Goal: Information Seeking & Learning: Learn about a topic

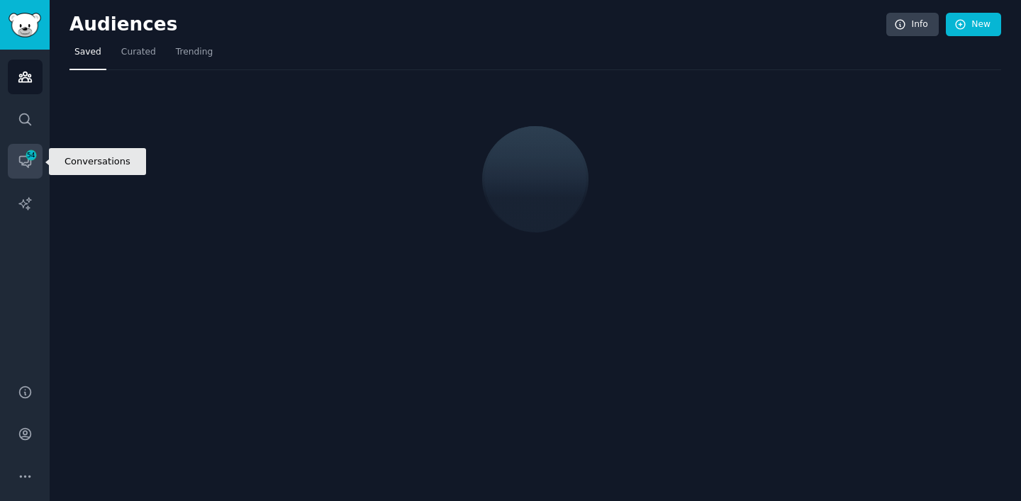
click at [34, 167] on link "Conversations 54" at bounding box center [25, 161] width 35 height 35
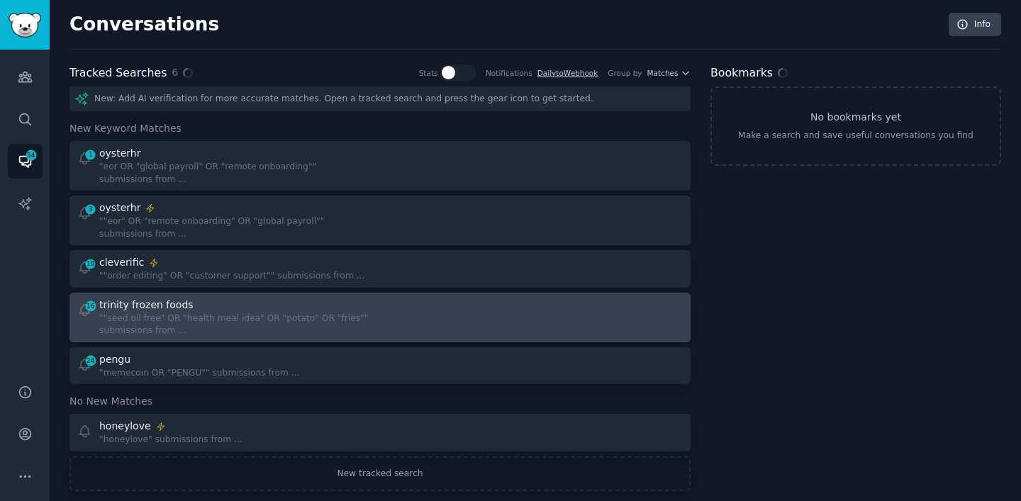
scroll to position [20, 0]
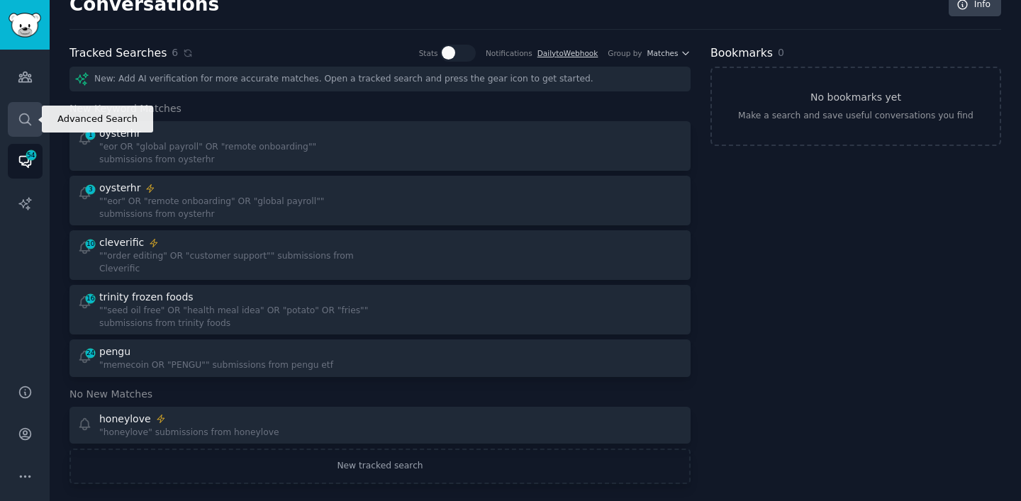
click at [19, 122] on icon "Sidebar" at bounding box center [25, 119] width 15 height 15
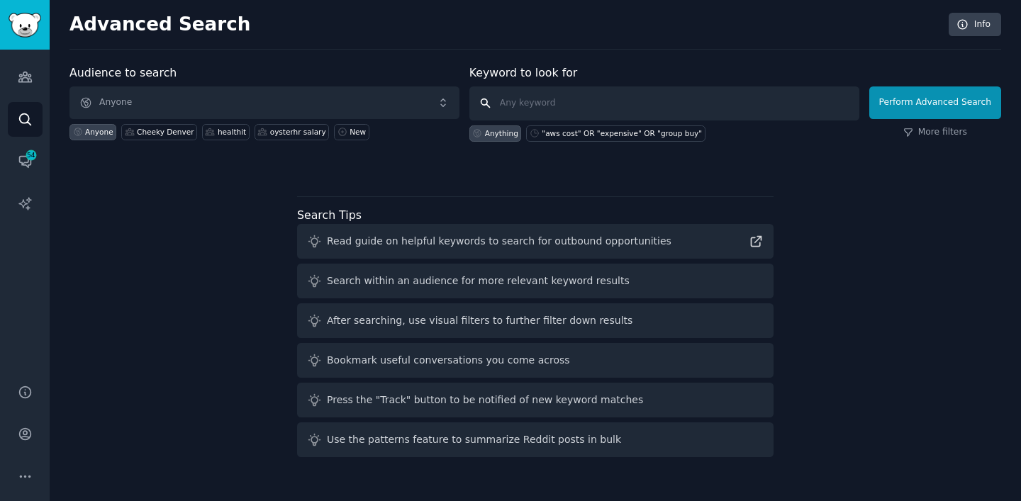
click at [524, 105] on input "text" at bounding box center [664, 103] width 390 height 34
type input "realroots"
click button "Perform Advanced Search" at bounding box center [935, 102] width 132 height 33
